Goal: Check status: Check status

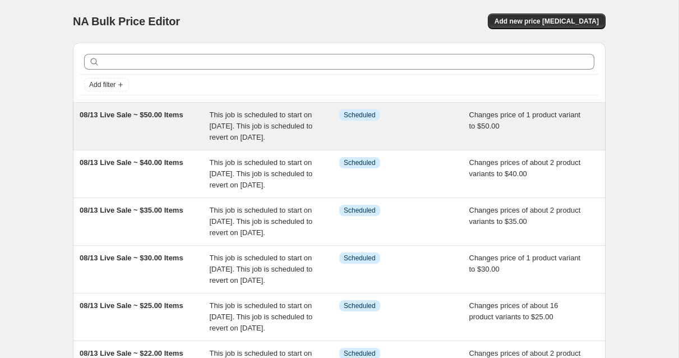
click at [299, 133] on span "This job is scheduled to start on [DATE]. This job is scheduled to revert on [D…" at bounding box center [261, 125] width 103 height 31
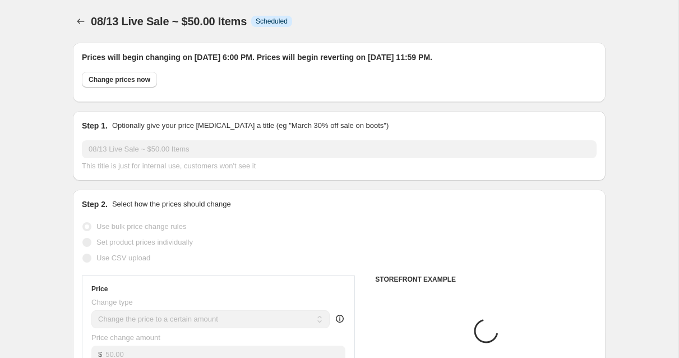
select select "collection"
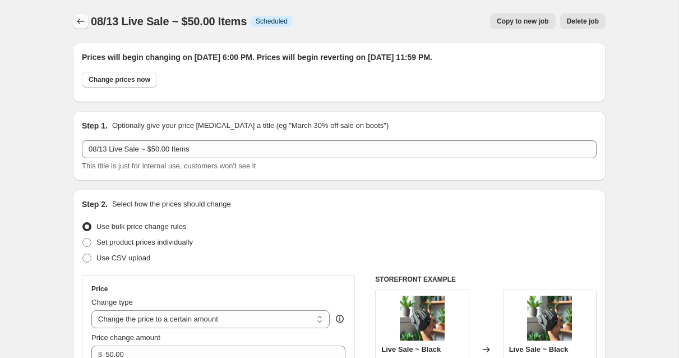
click at [80, 22] on icon "Price change jobs" at bounding box center [80, 21] width 11 height 11
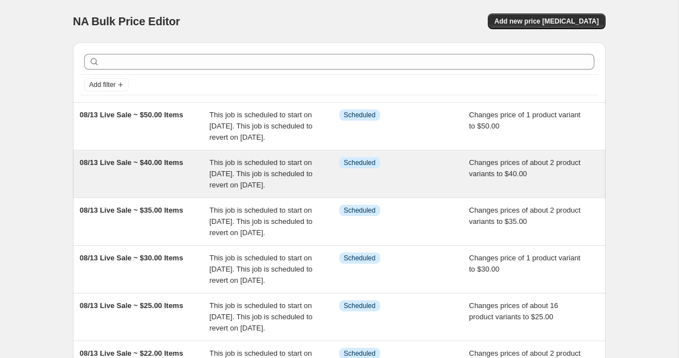
click at [436, 168] on div "Info Scheduled" at bounding box center [395, 162] width 113 height 11
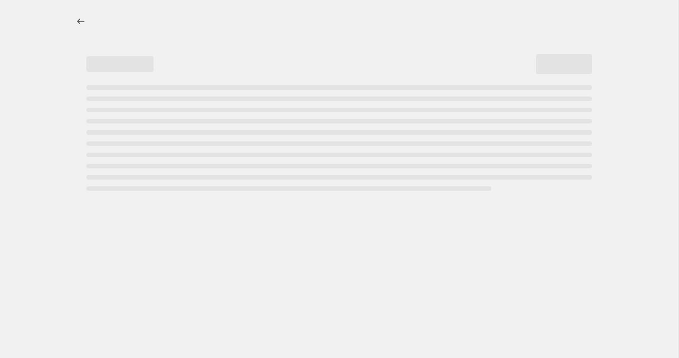
select select "collection"
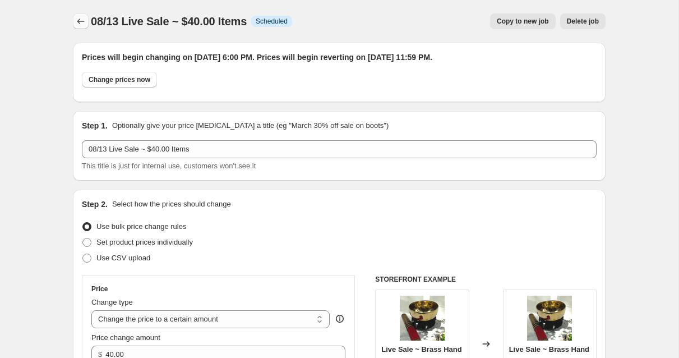
click at [85, 22] on icon "Price change jobs" at bounding box center [80, 21] width 11 height 11
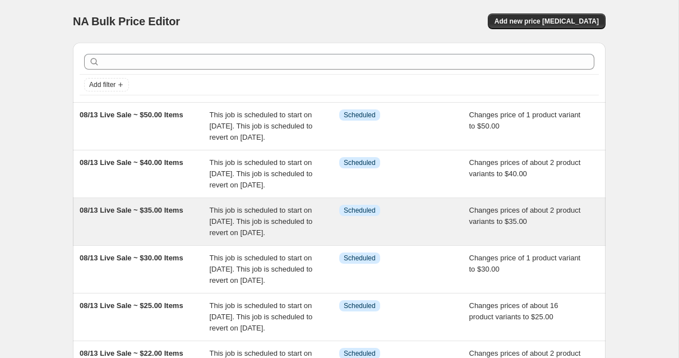
click at [169, 214] on span "08/13 Live Sale ~ $35.00 Items" at bounding box center [132, 210] width 104 height 8
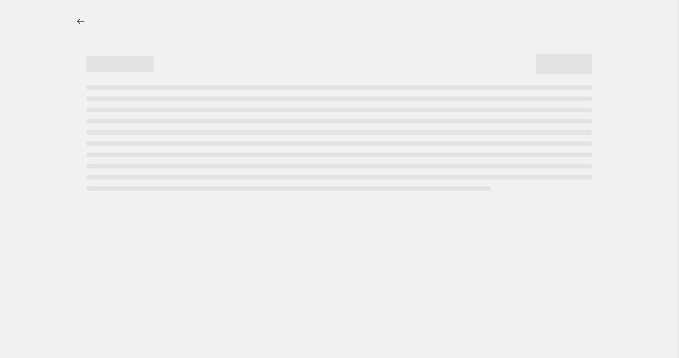
select select "collection"
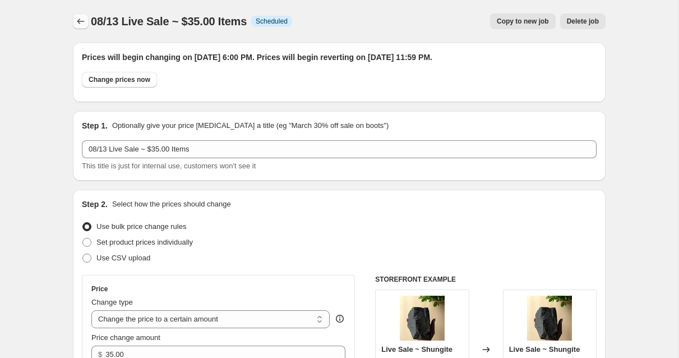
click at [84, 22] on icon "Price change jobs" at bounding box center [80, 21] width 11 height 11
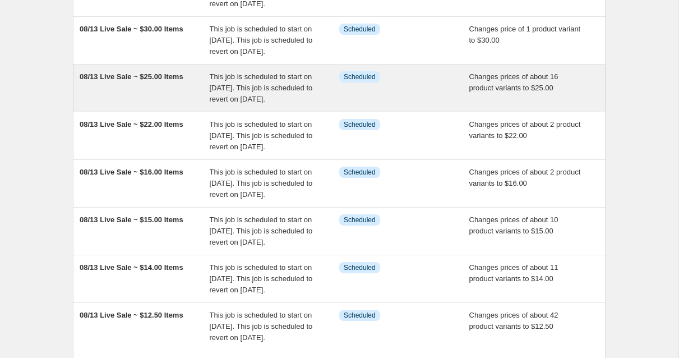
scroll to position [236, 0]
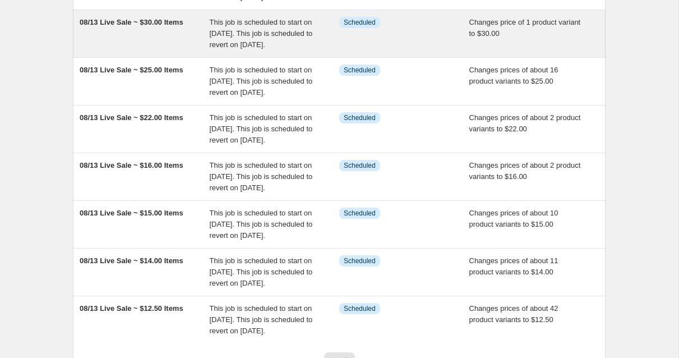
click at [198, 50] on div "08/13 Live Sale ~ $30.00 Items" at bounding box center [145, 34] width 130 height 34
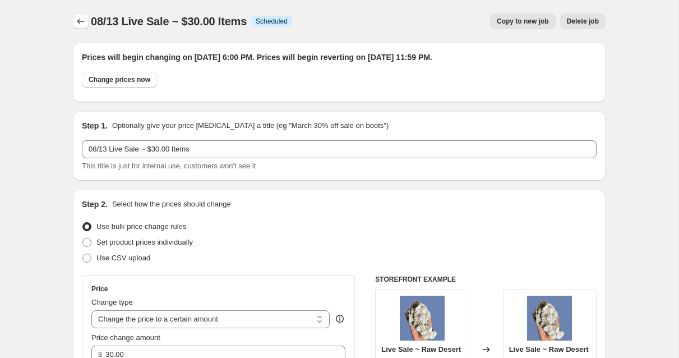
click at [82, 24] on icon "Price change jobs" at bounding box center [80, 21] width 11 height 11
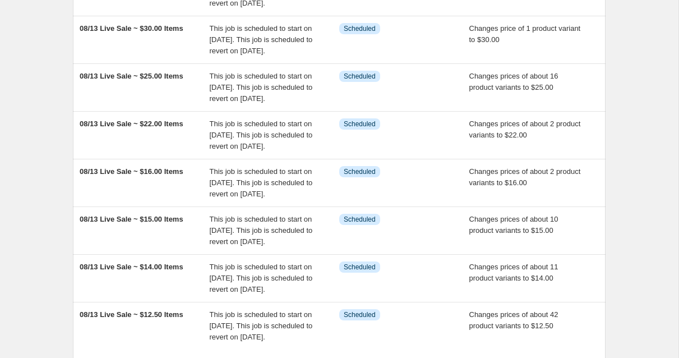
scroll to position [239, 0]
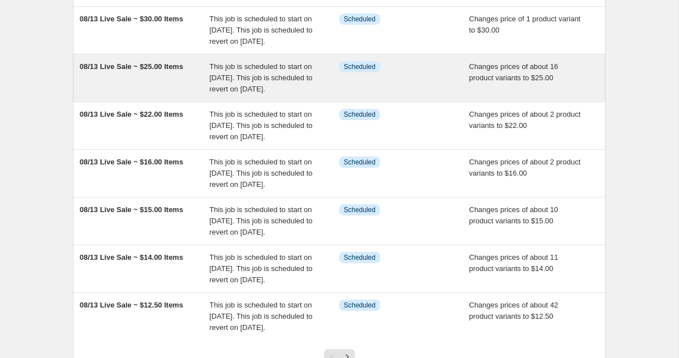
click at [183, 71] on span "08/13 Live Sale ~ $25.00 Items" at bounding box center [132, 66] width 104 height 8
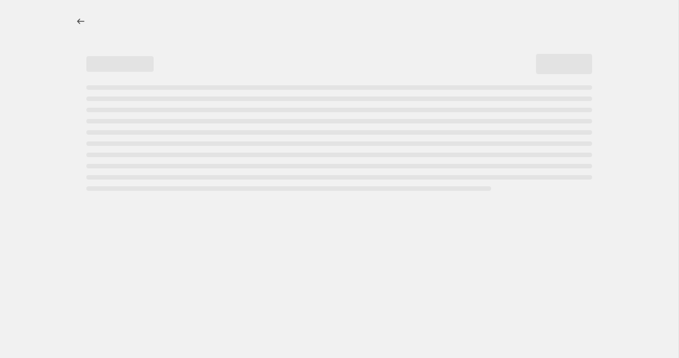
select select "collection"
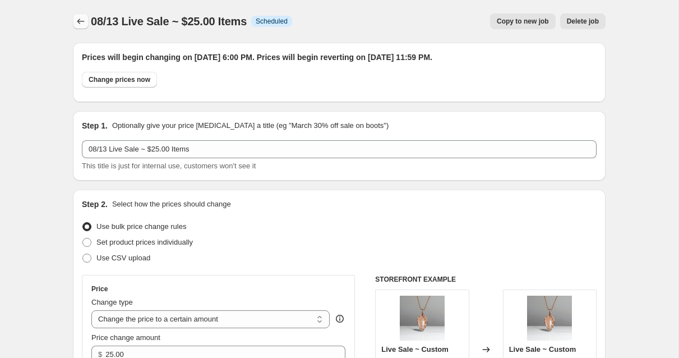
click at [81, 21] on icon "Price change jobs" at bounding box center [80, 21] width 11 height 11
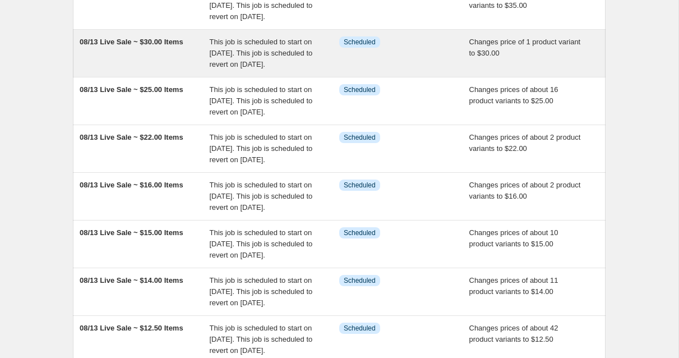
scroll to position [220, 0]
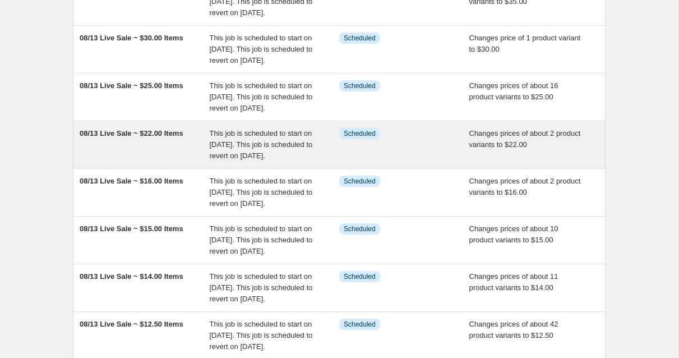
click at [158, 162] on div "08/13 Live Sale ~ $22.00 Items" at bounding box center [145, 145] width 130 height 34
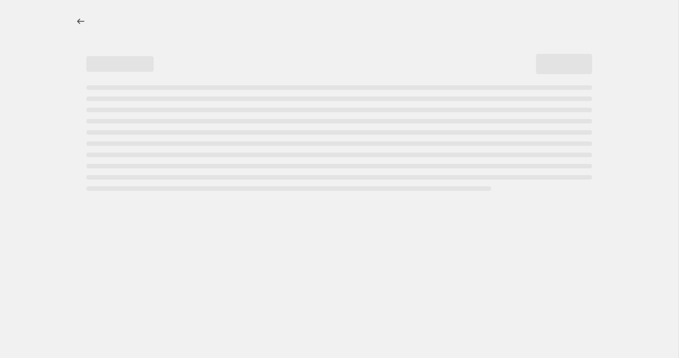
select select "collection"
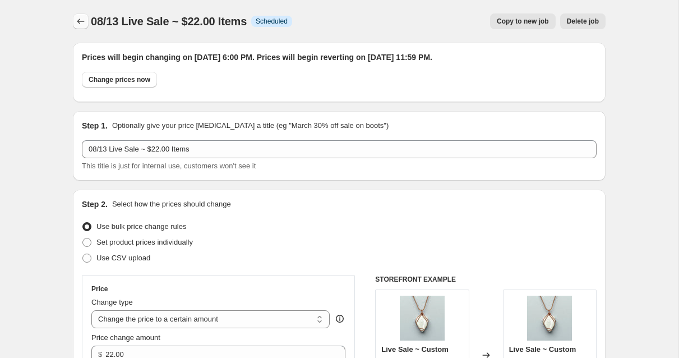
click at [82, 24] on icon "Price change jobs" at bounding box center [80, 21] width 11 height 11
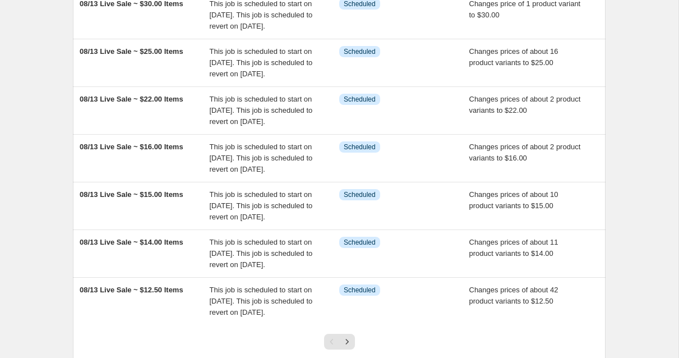
scroll to position [257, 0]
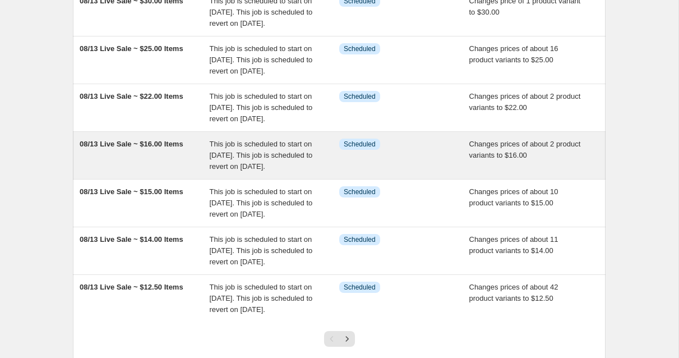
click at [164, 148] on span "08/13 Live Sale ~ $16.00 Items" at bounding box center [132, 144] width 104 height 8
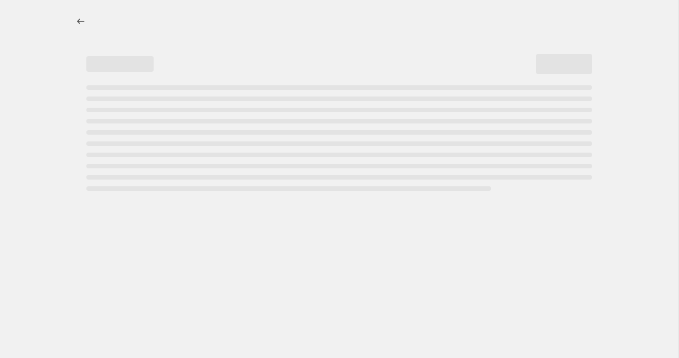
select select "collection"
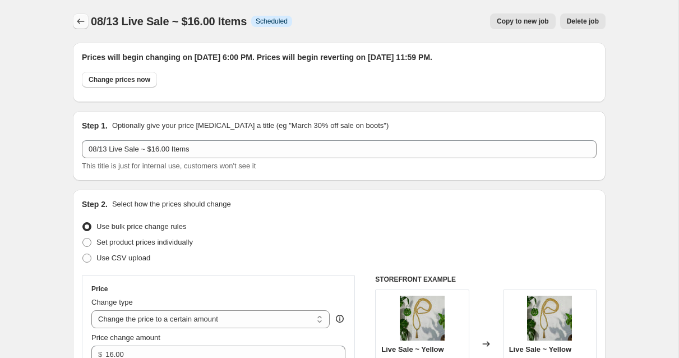
click at [79, 21] on icon "Price change jobs" at bounding box center [80, 21] width 11 height 11
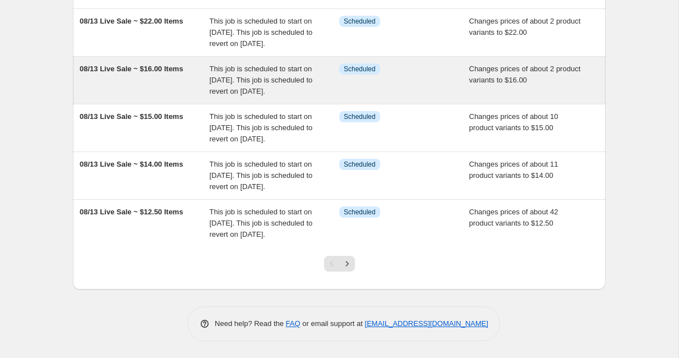
scroll to position [444, 0]
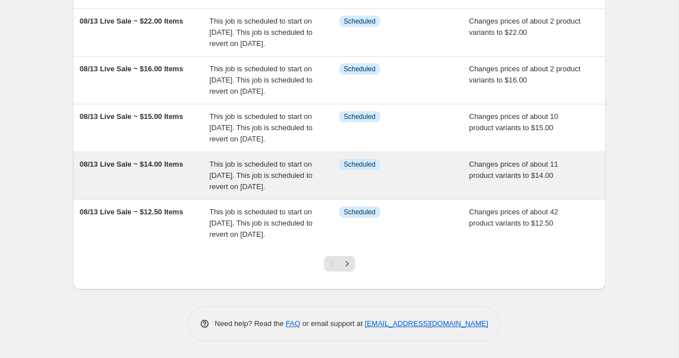
click at [184, 160] on div "08/13 Live Sale ~ $14.00 Items" at bounding box center [145, 176] width 130 height 34
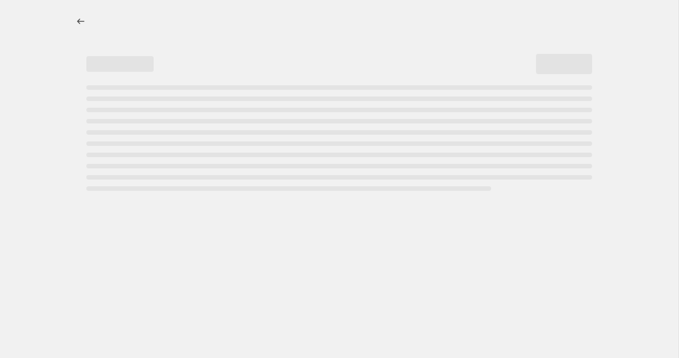
select select "collection"
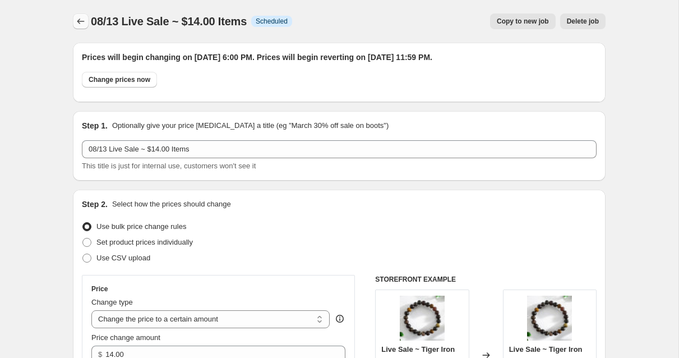
click at [78, 27] on button "Price change jobs" at bounding box center [81, 21] width 16 height 16
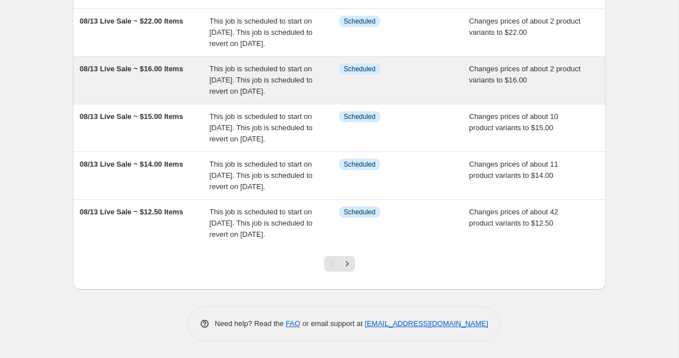
scroll to position [444, 0]
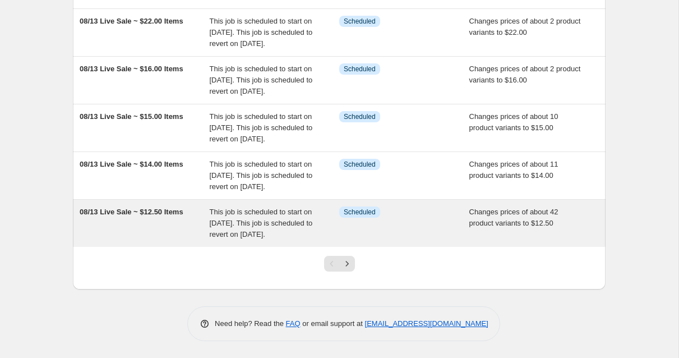
click at [179, 207] on span "08/13 Live Sale ~ $12.50 Items" at bounding box center [132, 211] width 104 height 8
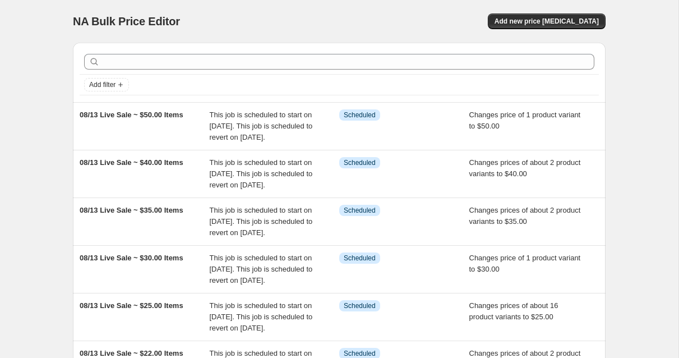
select select "collection"
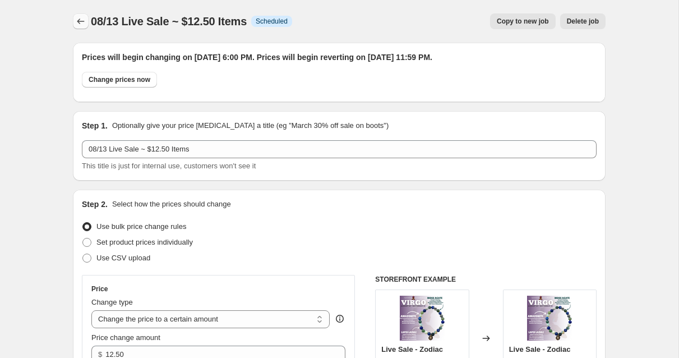
click at [77, 23] on icon "Price change jobs" at bounding box center [80, 21] width 11 height 11
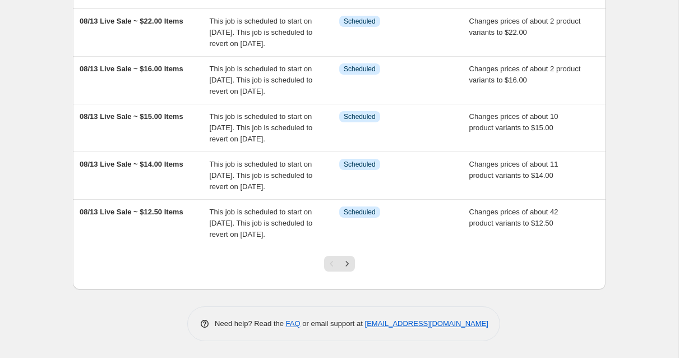
scroll to position [444, 0]
click at [346, 265] on icon "Next" at bounding box center [347, 263] width 11 height 11
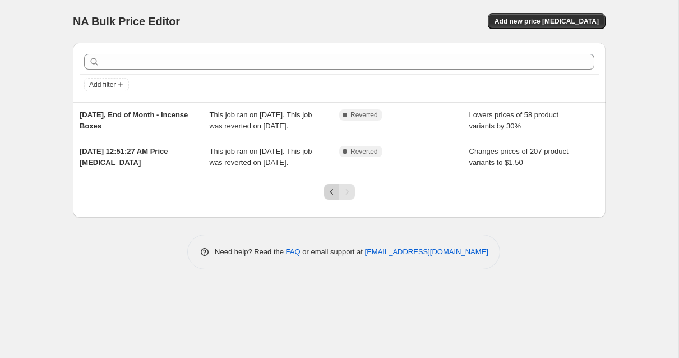
click at [333, 197] on icon "Previous" at bounding box center [331, 191] width 11 height 11
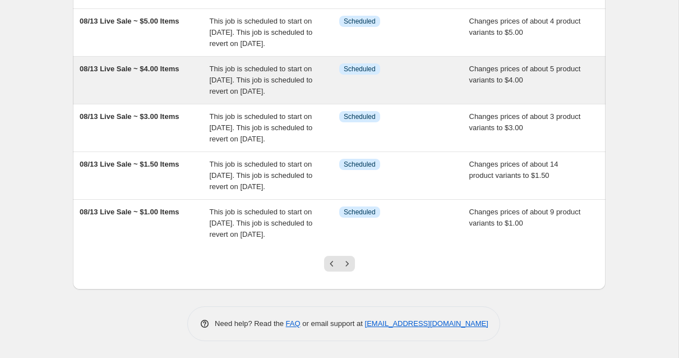
scroll to position [432, 0]
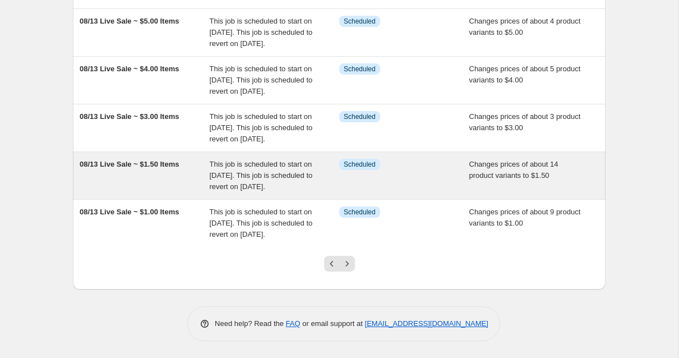
click at [319, 174] on div "This job is scheduled to start on [DATE]. This job is scheduled to revert on [D…" at bounding box center [275, 176] width 130 height 34
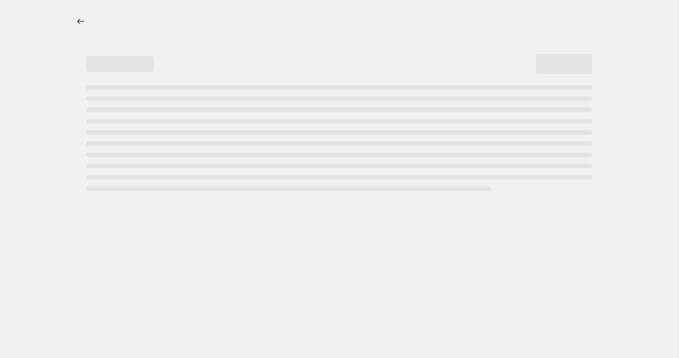
select select "collection"
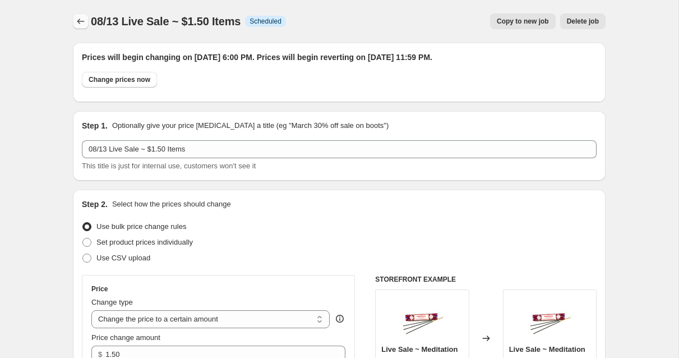
click at [81, 21] on icon "Price change jobs" at bounding box center [80, 21] width 11 height 11
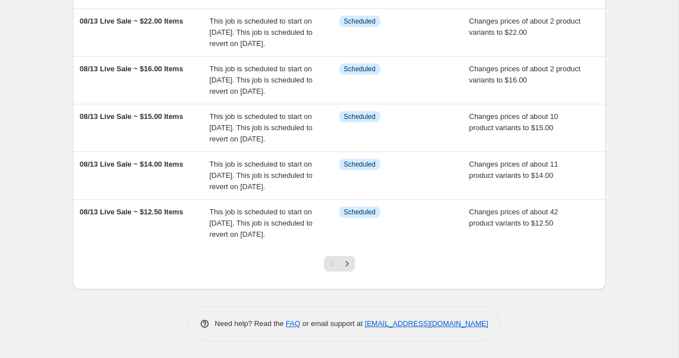
scroll to position [442, 0]
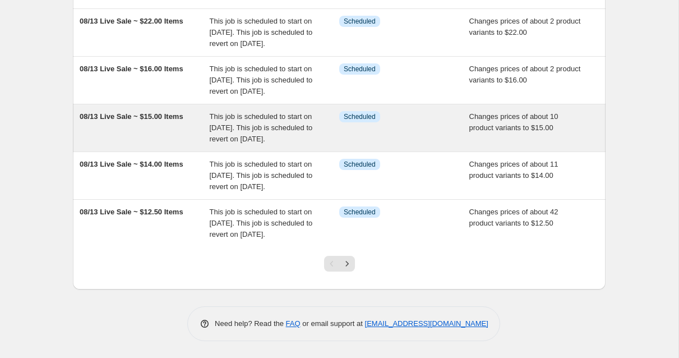
click at [280, 112] on span "This job is scheduled to start on [DATE]. This job is scheduled to revert on [D…" at bounding box center [261, 127] width 103 height 31
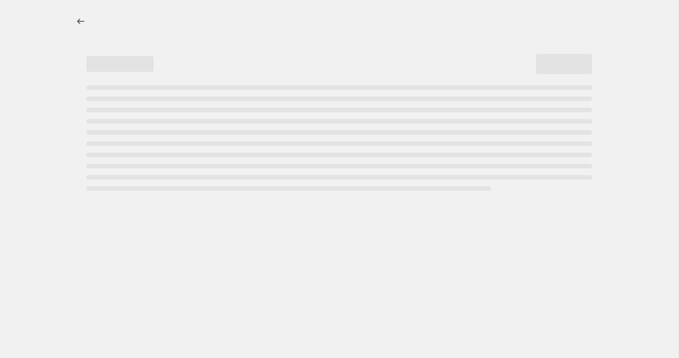
select select "collection"
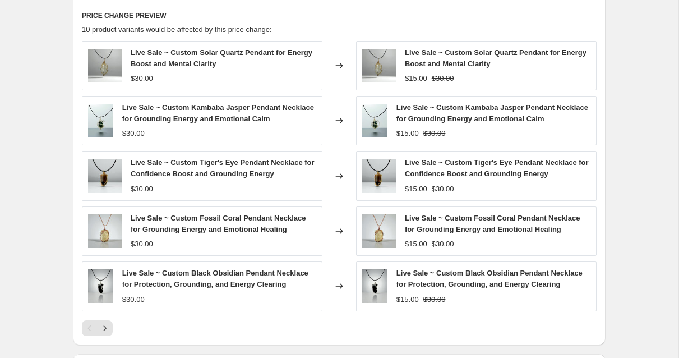
scroll to position [718, 0]
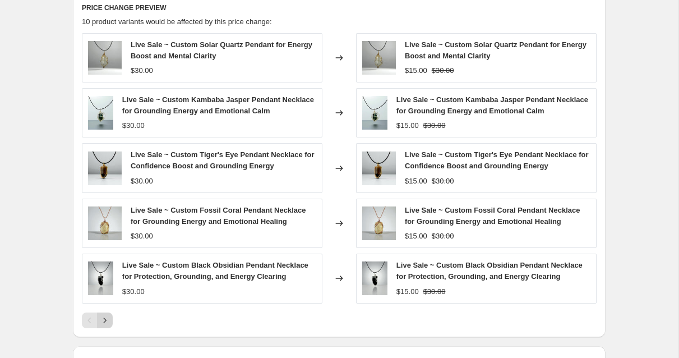
click at [109, 323] on icon "Next" at bounding box center [104, 320] width 11 height 11
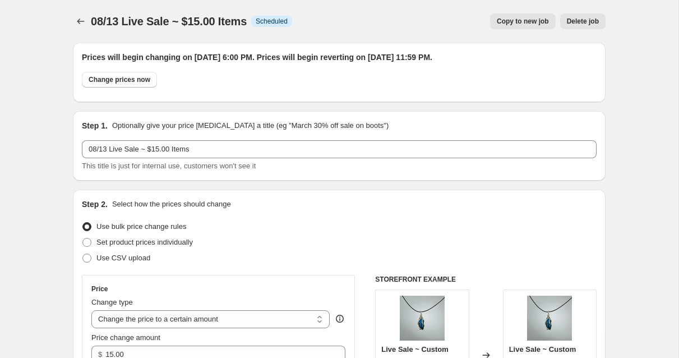
scroll to position [0, 0]
click at [81, 24] on icon "Price change jobs" at bounding box center [80, 21] width 11 height 11
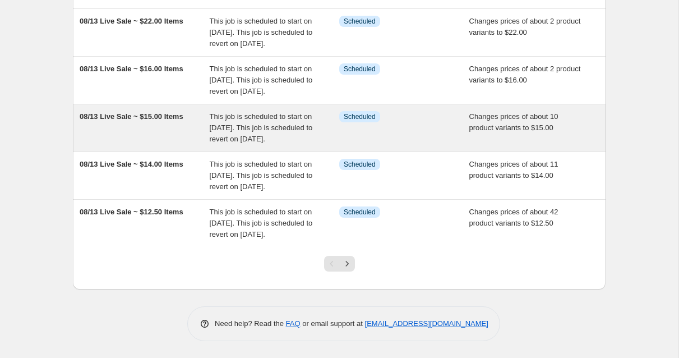
scroll to position [444, 0]
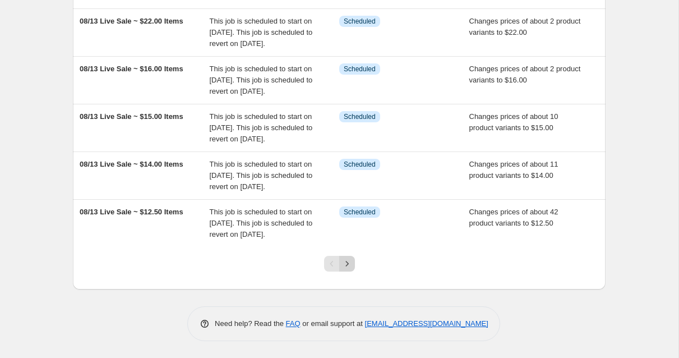
click at [349, 262] on icon "Next" at bounding box center [347, 263] width 11 height 11
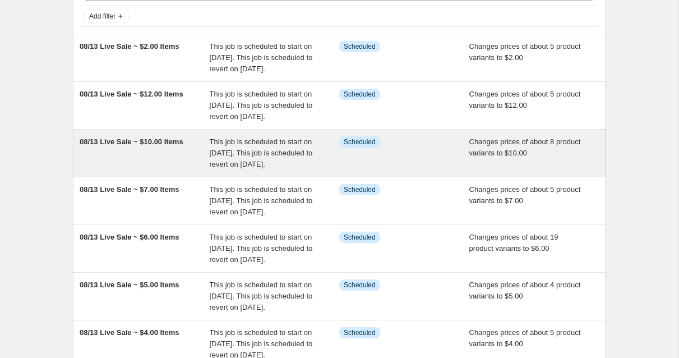
scroll to position [73, 0]
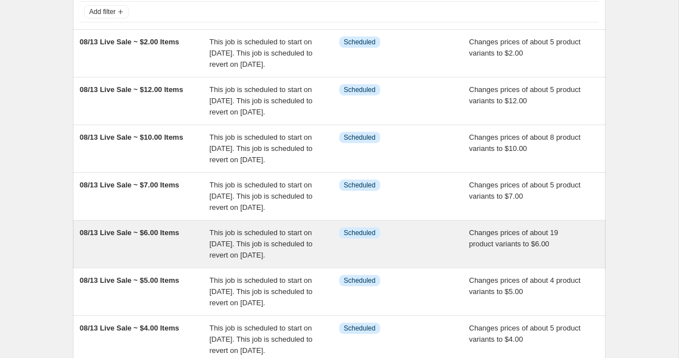
click at [287, 259] on span "This job is scheduled to start on [DATE]. This job is scheduled to revert on [D…" at bounding box center [261, 243] width 103 height 31
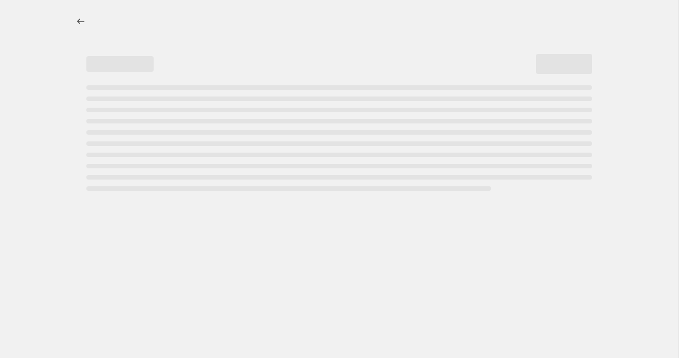
select select "collection"
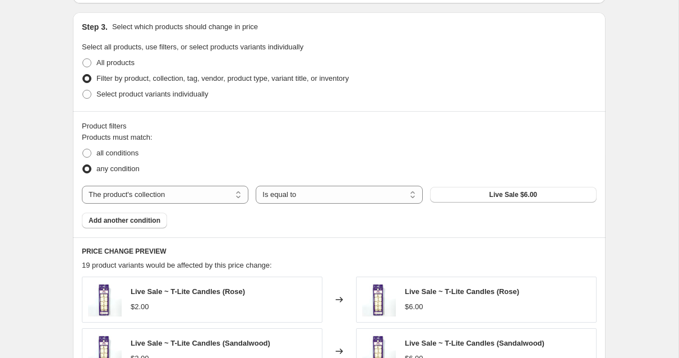
scroll to position [467, 0]
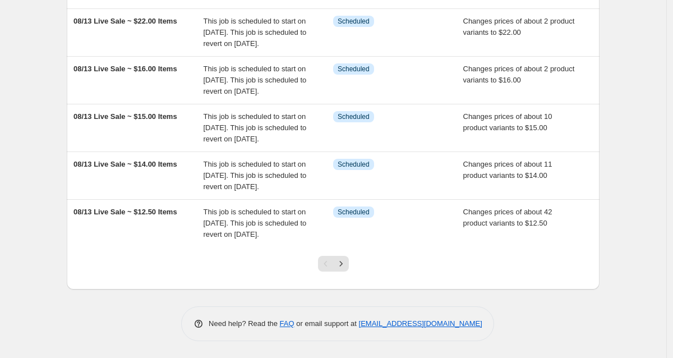
scroll to position [444, 0]
click at [346, 266] on icon "Next" at bounding box center [340, 263] width 11 height 11
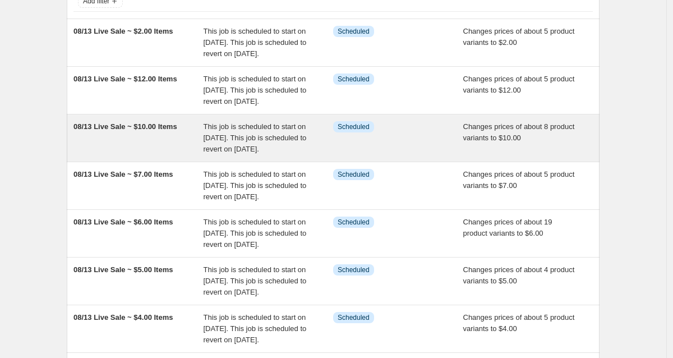
scroll to position [95, 0]
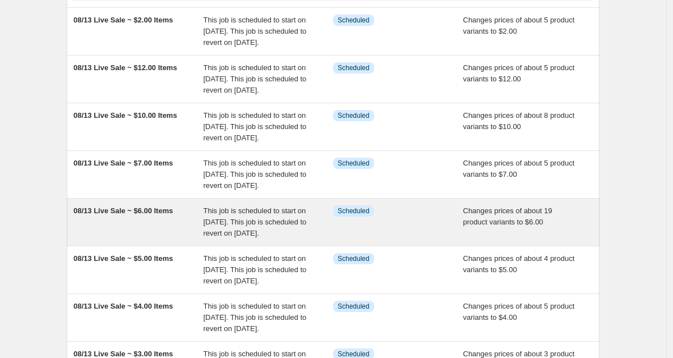
click at [307, 246] on div "08/13 Live Sale ~ $6.00 Items This job is scheduled to start on [DATE]. This jo…" at bounding box center [333, 222] width 533 height 47
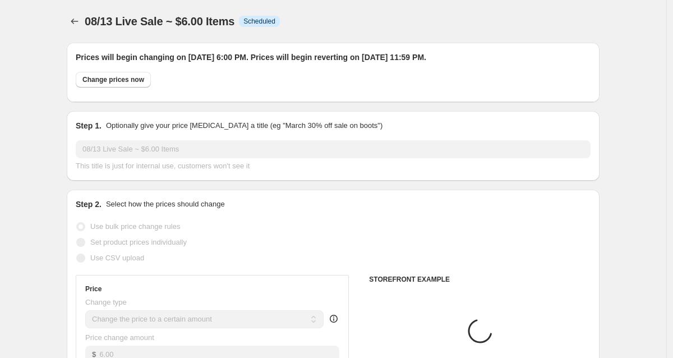
select select "collection"
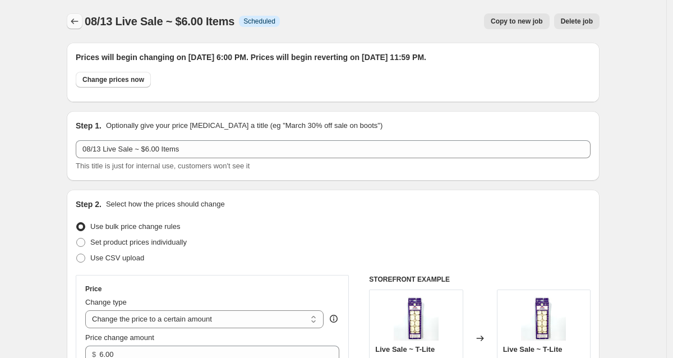
click at [80, 20] on icon "Price change jobs" at bounding box center [74, 21] width 11 height 11
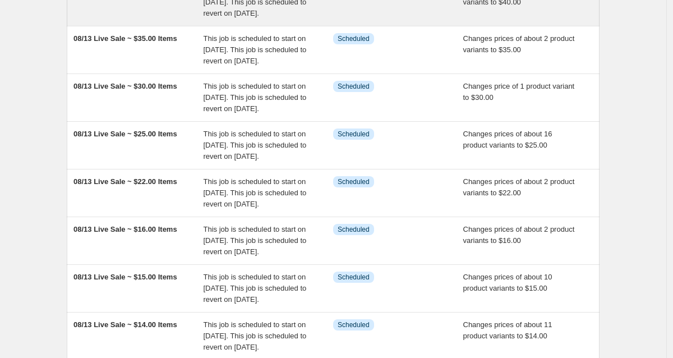
scroll to position [174, 0]
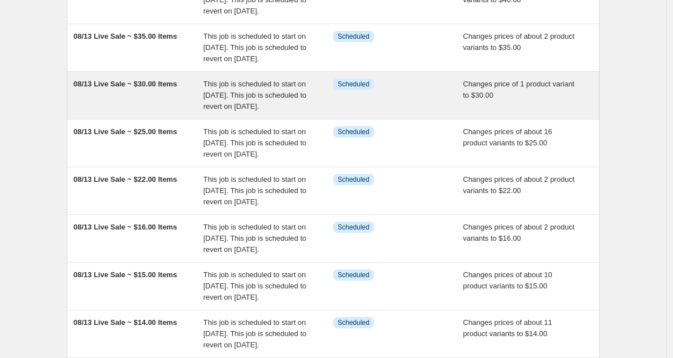
click at [238, 112] on div "This job is scheduled to start on [DATE]. This job is scheduled to revert on [D…" at bounding box center [269, 96] width 130 height 34
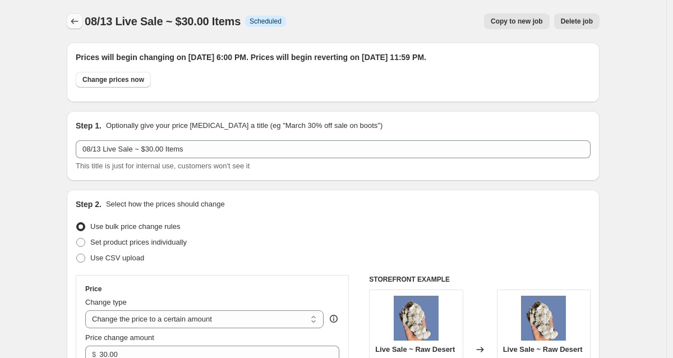
click at [75, 21] on icon "Price change jobs" at bounding box center [74, 22] width 7 height 6
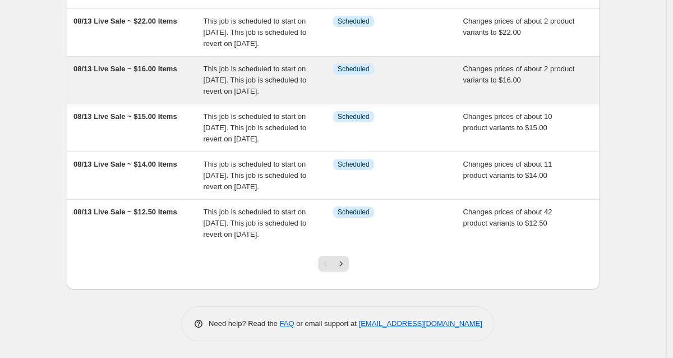
scroll to position [436, 0]
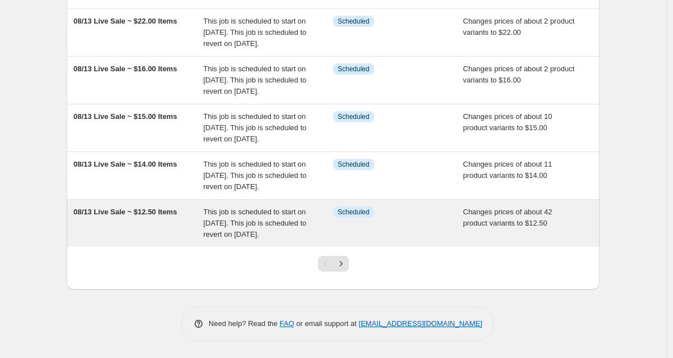
click at [139, 211] on span "08/13 Live Sale ~ $12.50 Items" at bounding box center [125, 211] width 104 height 8
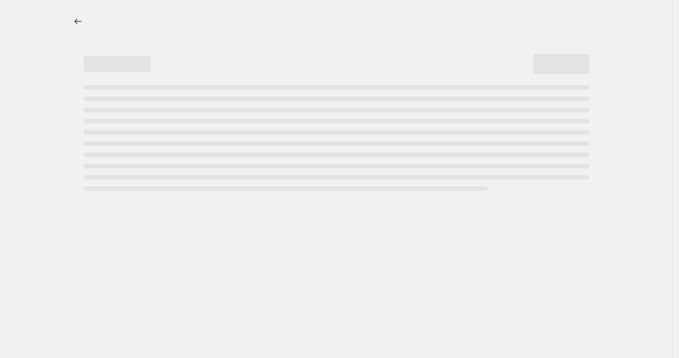
select select "collection"
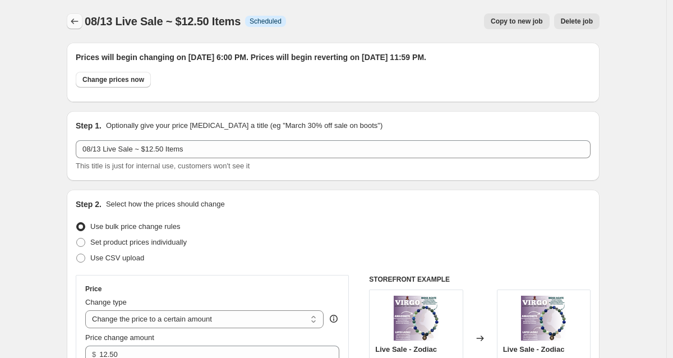
click at [80, 20] on icon "Price change jobs" at bounding box center [74, 21] width 11 height 11
